Goal: Information Seeking & Learning: Learn about a topic

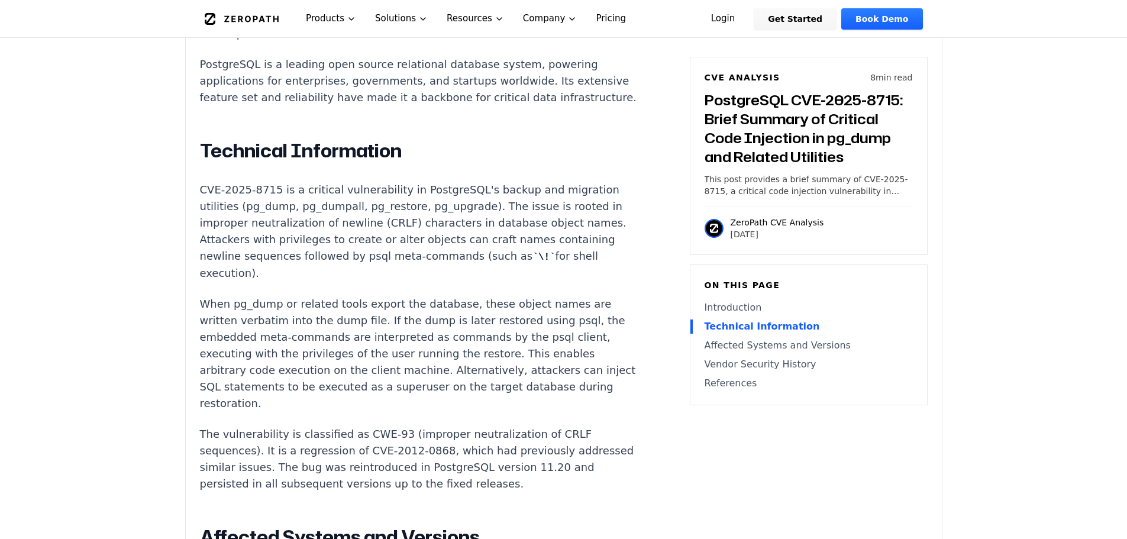
scroll to position [946, 0]
